Goal: Task Accomplishment & Management: Use online tool/utility

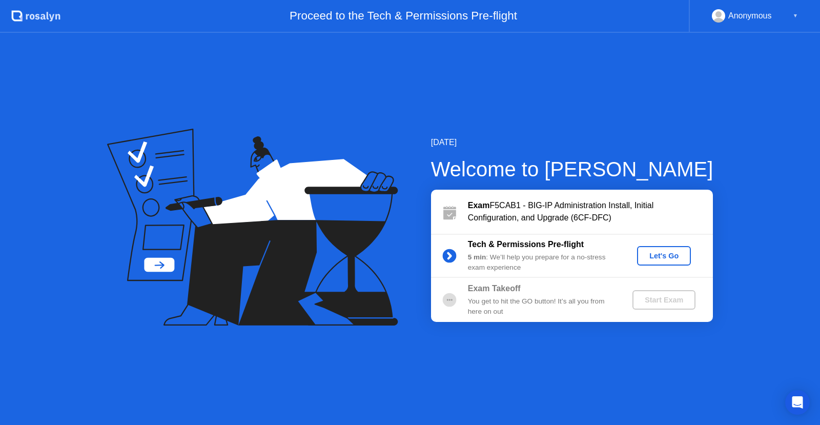
click at [664, 258] on div "Let's Go" at bounding box center [664, 256] width 46 height 8
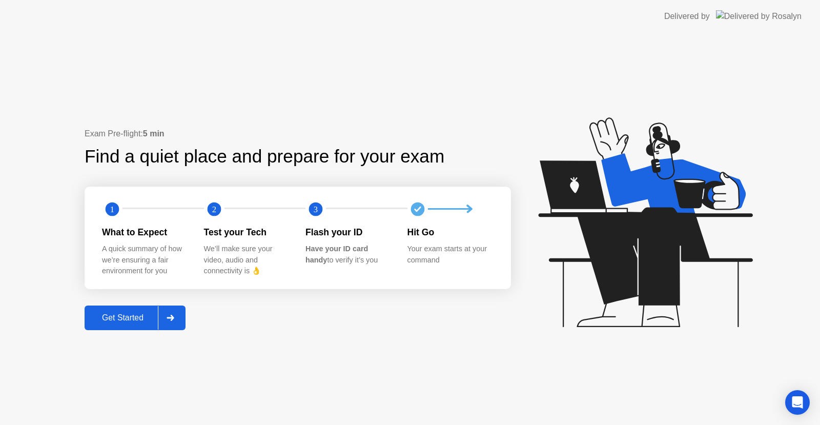
click at [137, 315] on div "Get Started" at bounding box center [123, 317] width 70 height 9
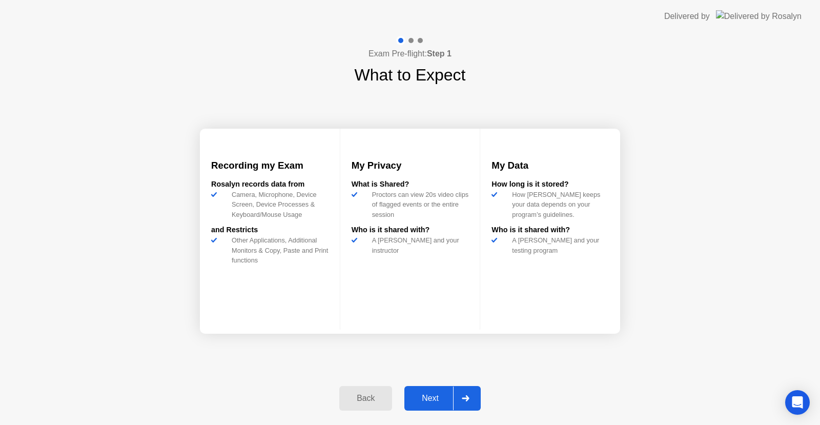
click at [439, 399] on div "Next" at bounding box center [431, 398] width 46 height 9
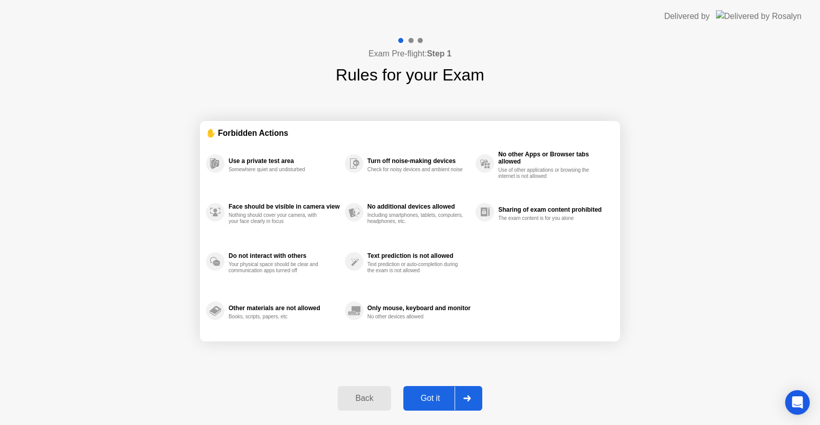
click at [474, 395] on div at bounding box center [467, 399] width 25 height 24
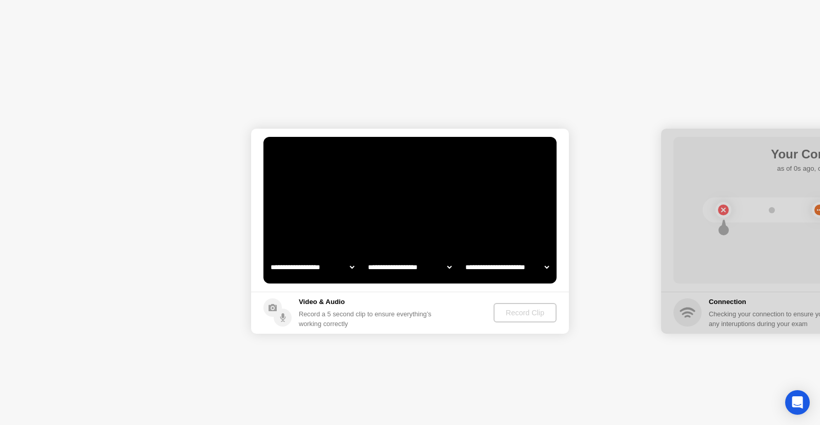
select select "**********"
select select "*******"
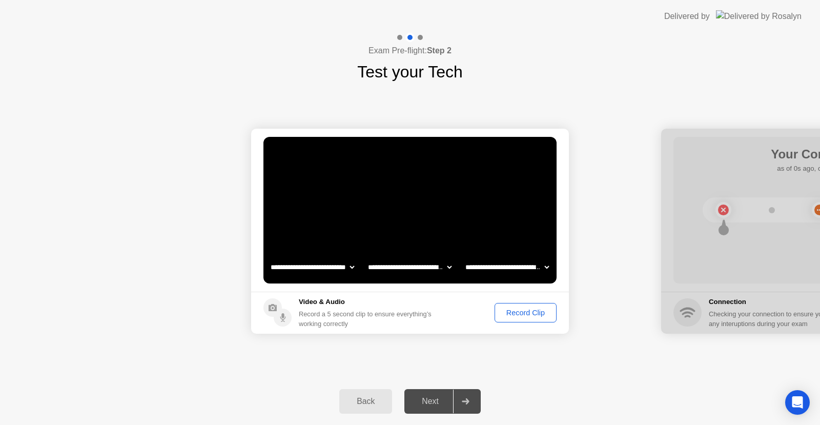
click at [540, 309] on div "Record Clip" at bounding box center [525, 313] width 55 height 8
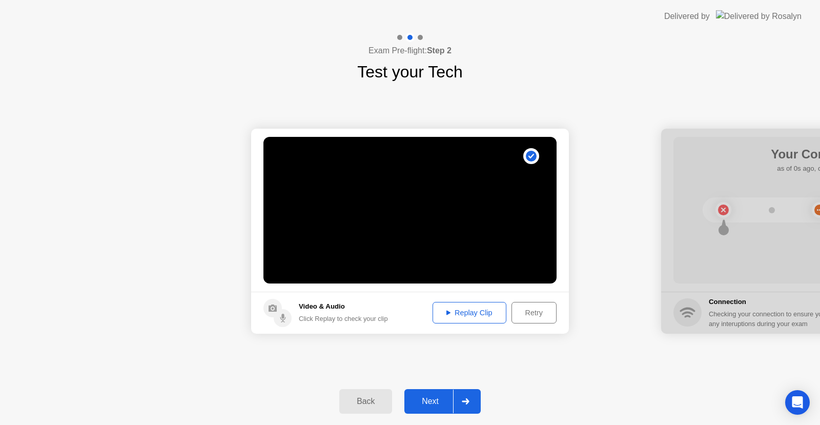
click at [473, 312] on div "Replay Clip" at bounding box center [469, 313] width 67 height 8
click at [466, 399] on icon at bounding box center [466, 401] width 8 height 6
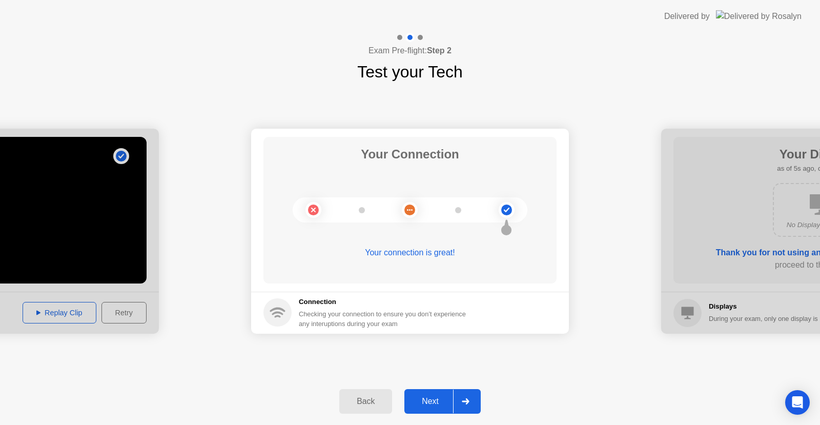
click at [458, 398] on div at bounding box center [465, 402] width 25 height 24
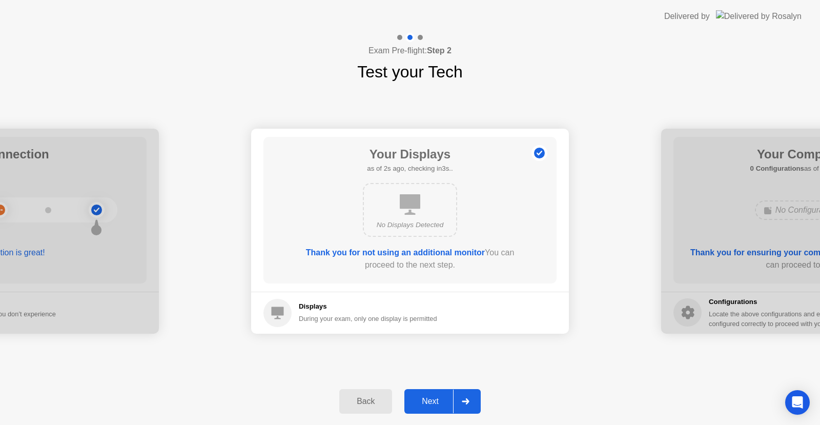
click at [463, 400] on icon at bounding box center [466, 401] width 8 height 6
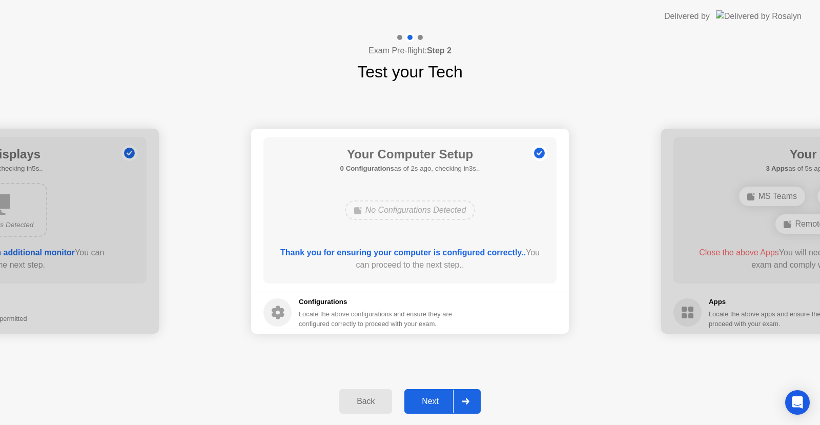
click at [463, 399] on icon at bounding box center [466, 401] width 8 height 6
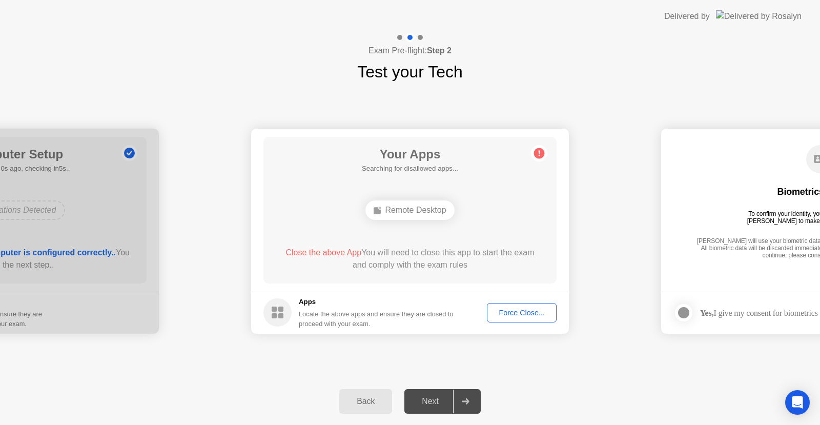
click at [509, 310] on div "Force Close..." at bounding box center [522, 313] width 63 height 8
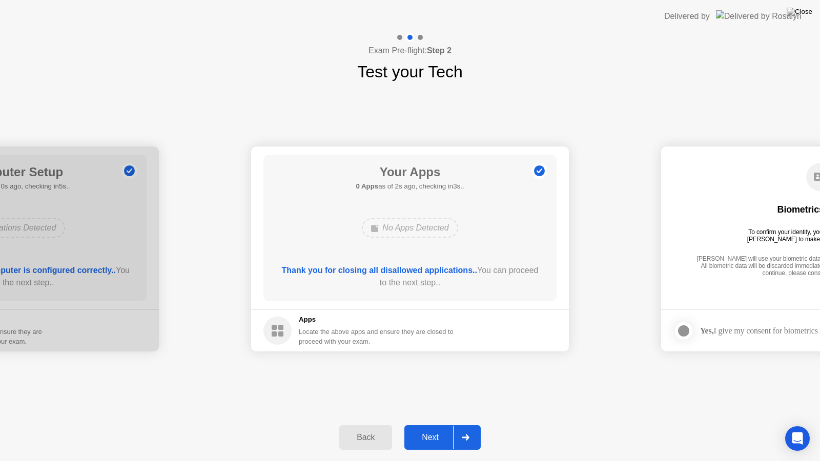
click at [473, 424] on div at bounding box center [465, 438] width 25 height 24
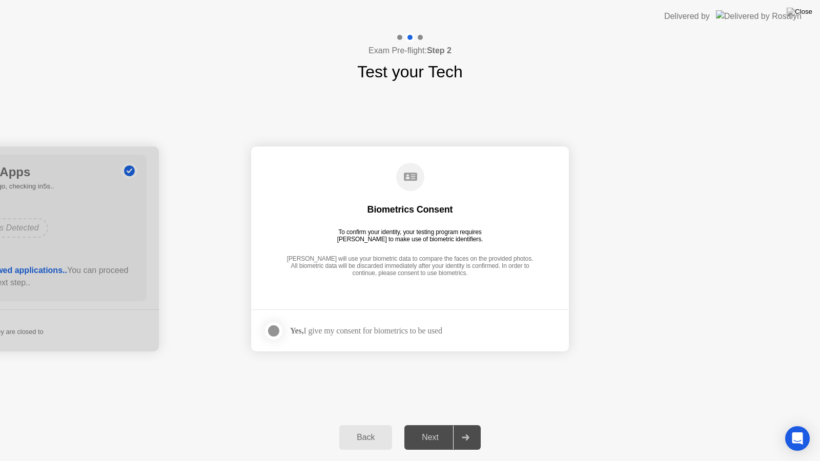
click at [290, 329] on label at bounding box center [277, 331] width 27 height 21
click at [463, 424] on div at bounding box center [465, 438] width 25 height 24
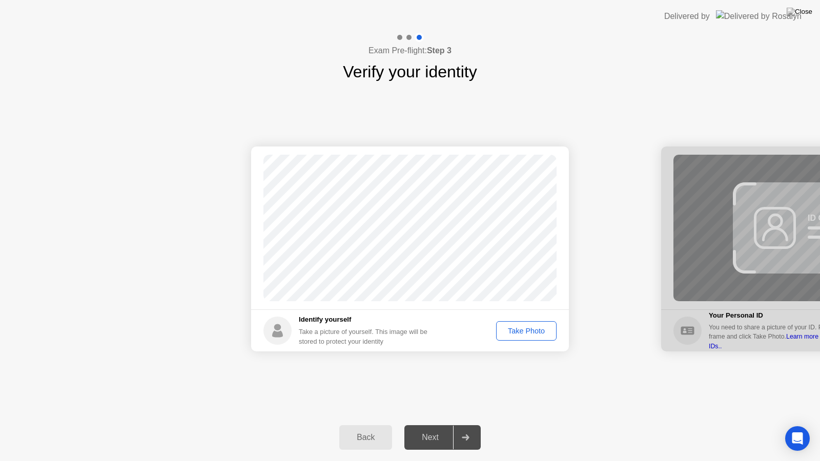
click at [530, 328] on div "Take Photo" at bounding box center [526, 331] width 53 height 8
click at [531, 331] on div "Retake" at bounding box center [533, 331] width 40 height 8
click at [531, 331] on div "Take Photo" at bounding box center [526, 331] width 53 height 8
click at [471, 424] on div at bounding box center [465, 438] width 25 height 24
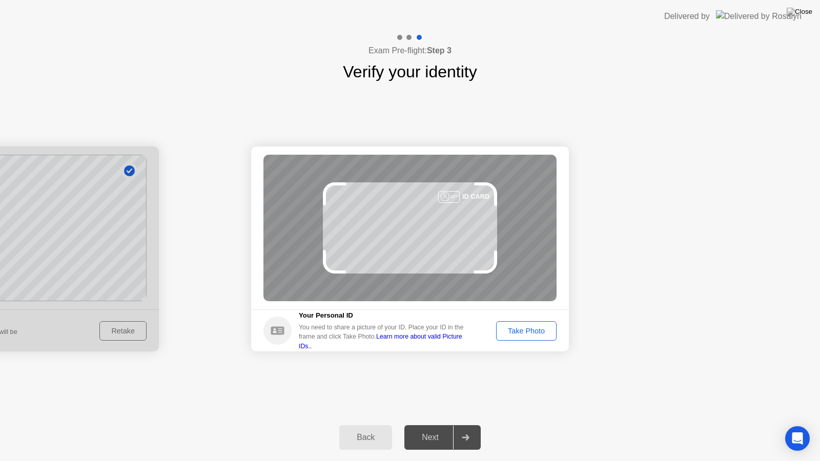
click at [508, 328] on div "Take Photo" at bounding box center [526, 331] width 53 height 8
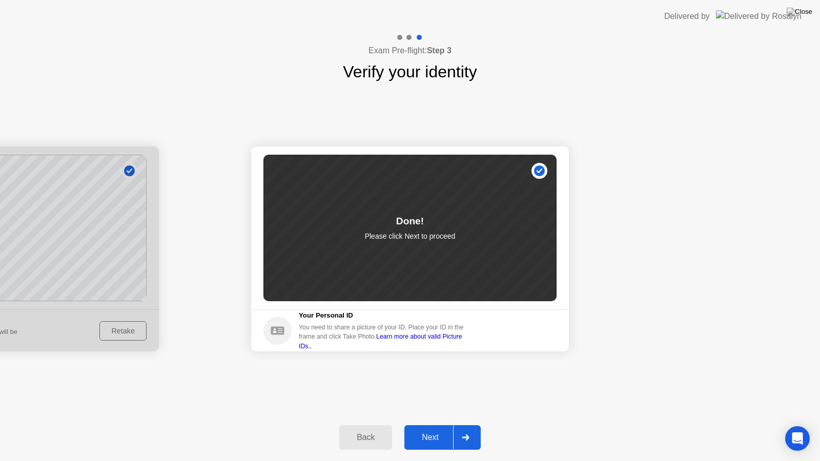
click at [472, 424] on div at bounding box center [465, 438] width 25 height 24
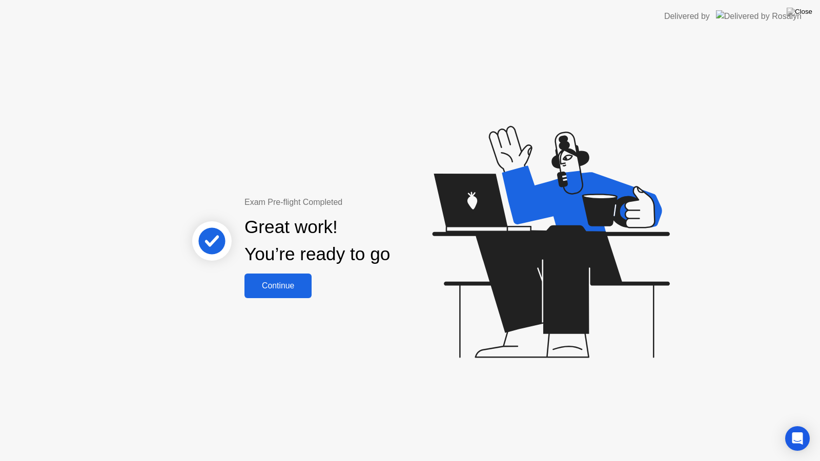
click at [271, 289] on div "Continue" at bounding box center [278, 285] width 61 height 9
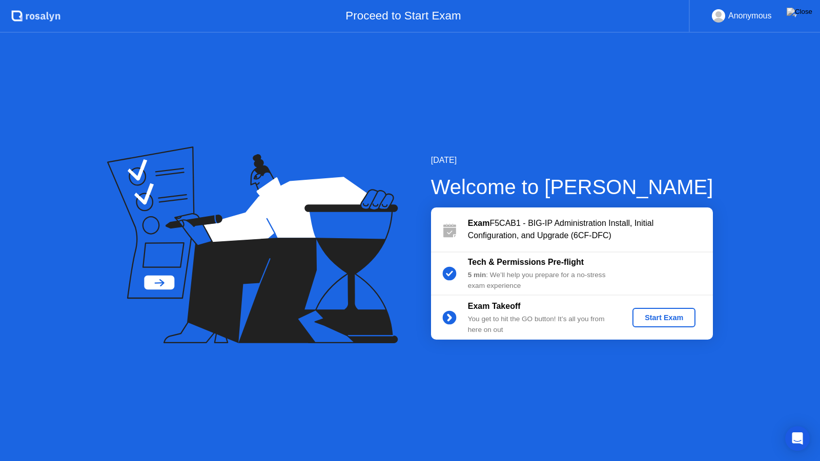
click at [646, 314] on div "Start Exam" at bounding box center [664, 318] width 55 height 8
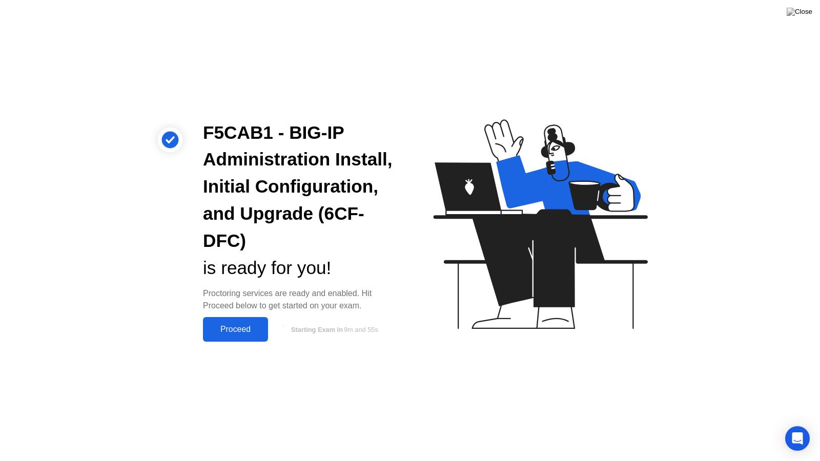
click at [253, 325] on div "Proceed" at bounding box center [235, 329] width 59 height 9
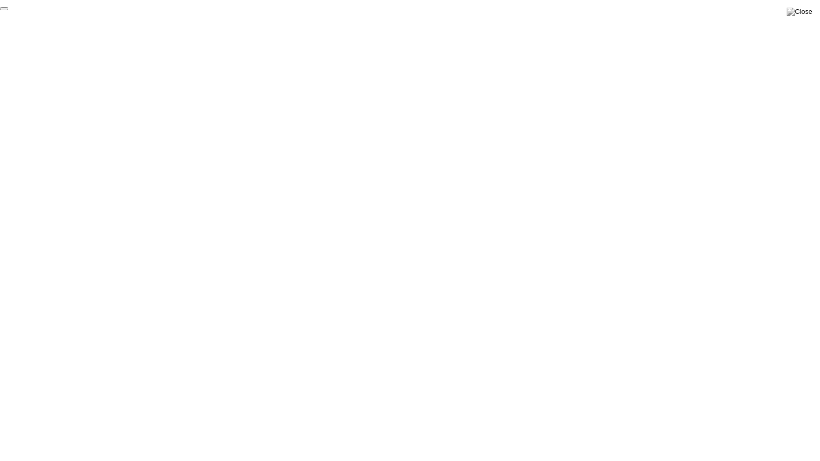
click at [8, 10] on button "End Proctoring Session" at bounding box center [4, 8] width 8 height 3
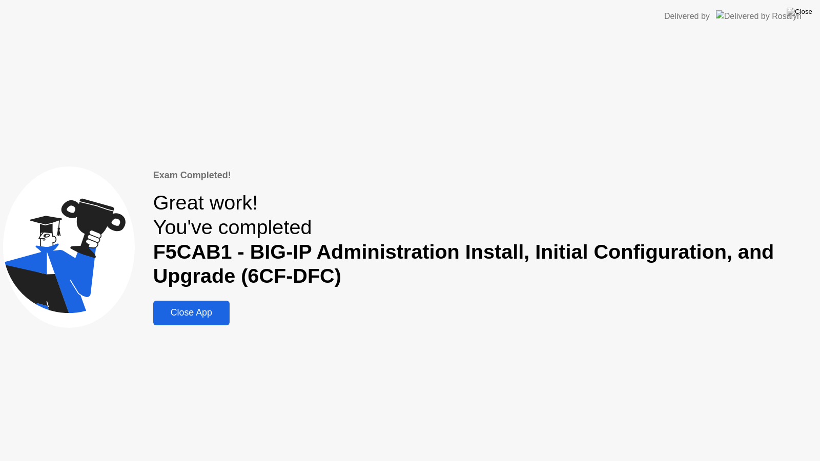
click at [218, 321] on button "Close App" at bounding box center [191, 313] width 76 height 25
